Goal: Obtain resource: Download file/media

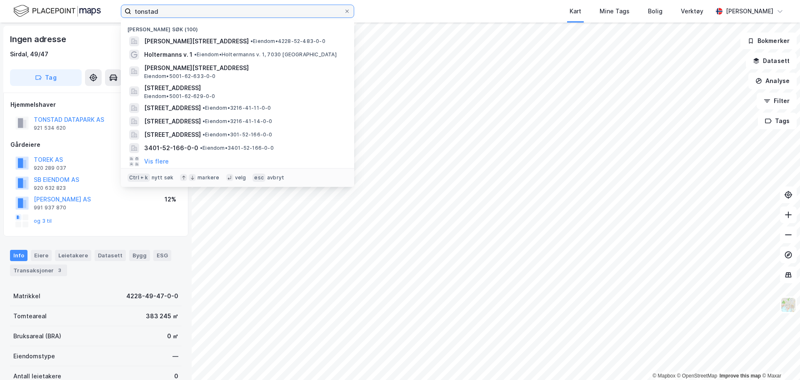
drag, startPoint x: 161, startPoint y: 12, endPoint x: 111, endPoint y: 2, distance: 51.1
click at [111, 2] on div "tonstad Nylige søk (100) Rolf [STREET_ADDRESS] • Eiendom • 4228-52-483-0-0 Holt…" at bounding box center [400, 11] width 800 height 23
type input "ramme gård"
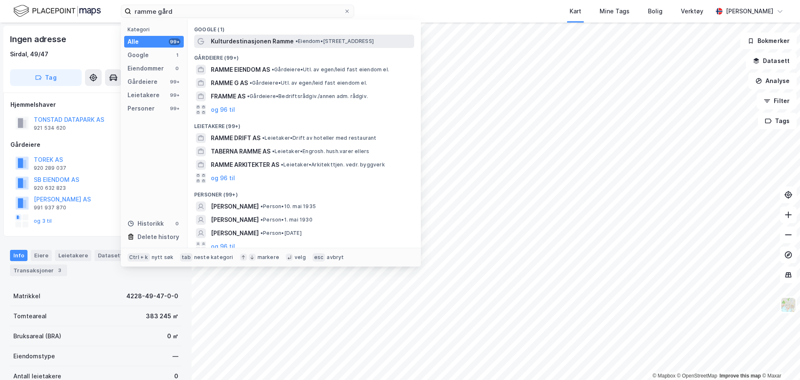
click at [243, 39] on span "Kulturdestinasjonen Ramme" at bounding box center [252, 41] width 83 height 10
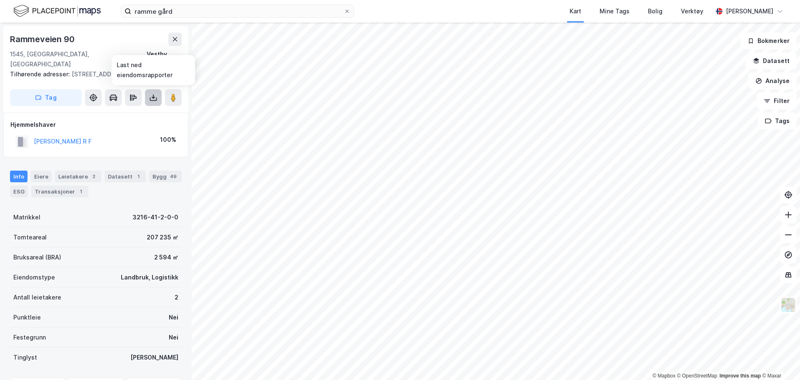
click at [152, 99] on icon at bounding box center [153, 97] width 8 height 8
click at [142, 113] on div "Last ned grunnbok" at bounding box center [117, 114] width 89 height 13
click at [150, 93] on button at bounding box center [153, 97] width 17 height 17
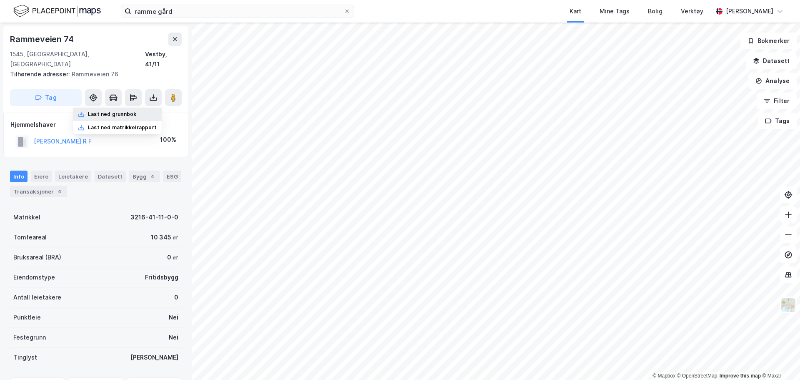
click at [133, 111] on div "Last ned grunnbok" at bounding box center [112, 114] width 48 height 7
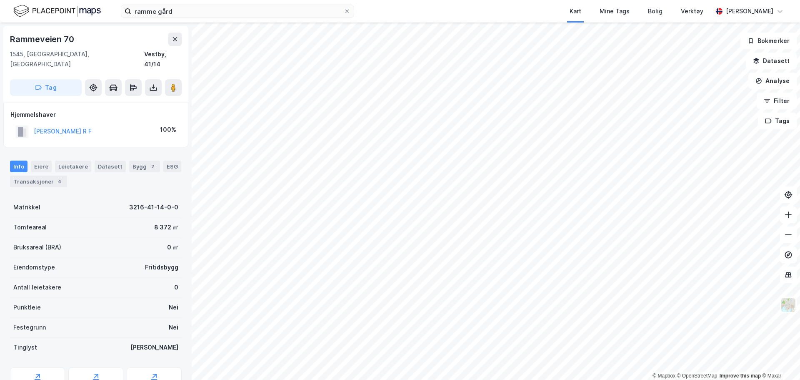
click at [153, 68] on div "[STREET_ADDRESS]" at bounding box center [95, 64] width 185 height 77
click at [153, 83] on icon at bounding box center [153, 87] width 8 height 8
click at [143, 98] on div "Last ned grunnbok" at bounding box center [117, 104] width 89 height 13
